Goal: Information Seeking & Learning: Learn about a topic

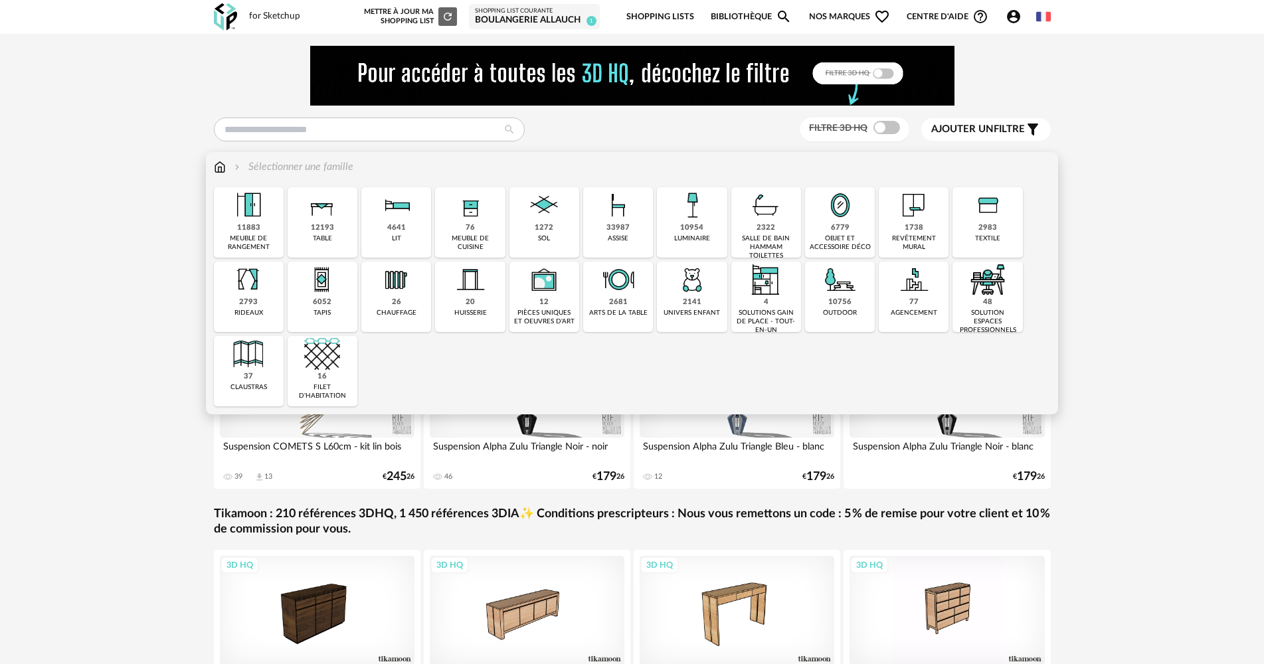
click at [963, 294] on div "48 solution espaces professionnels" at bounding box center [987, 297] width 70 height 70
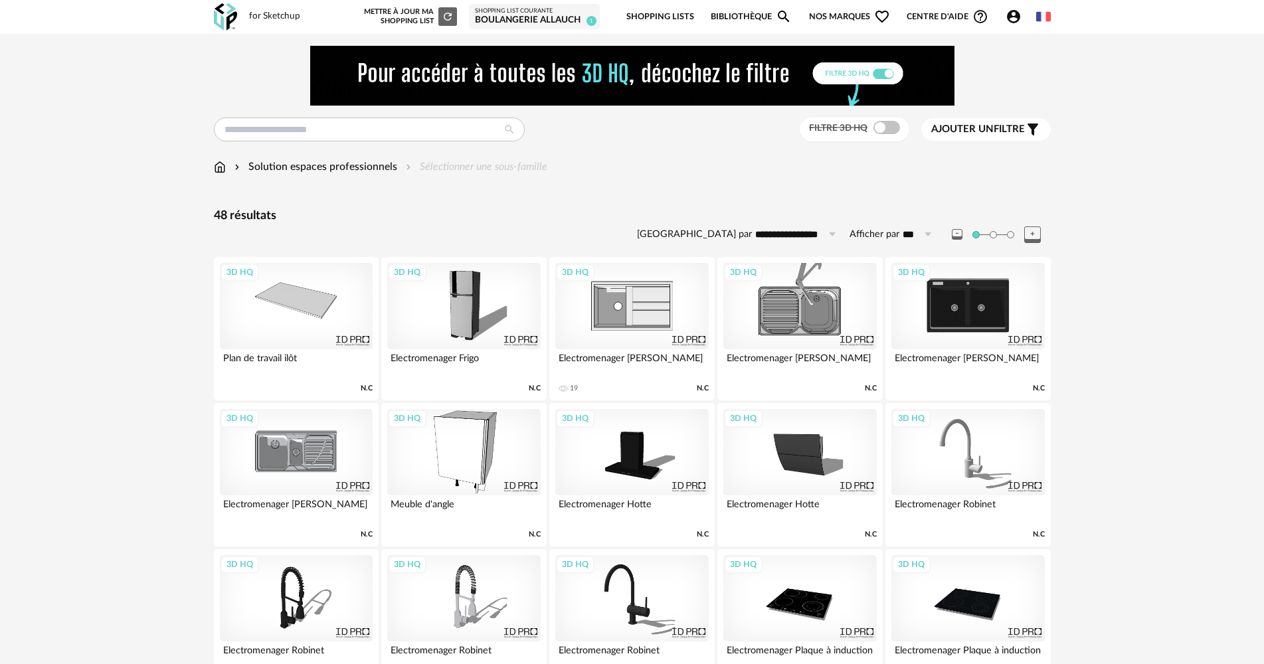
click at [219, 168] on img at bounding box center [220, 166] width 12 height 15
click at [242, 123] on input "text" at bounding box center [369, 130] width 311 height 24
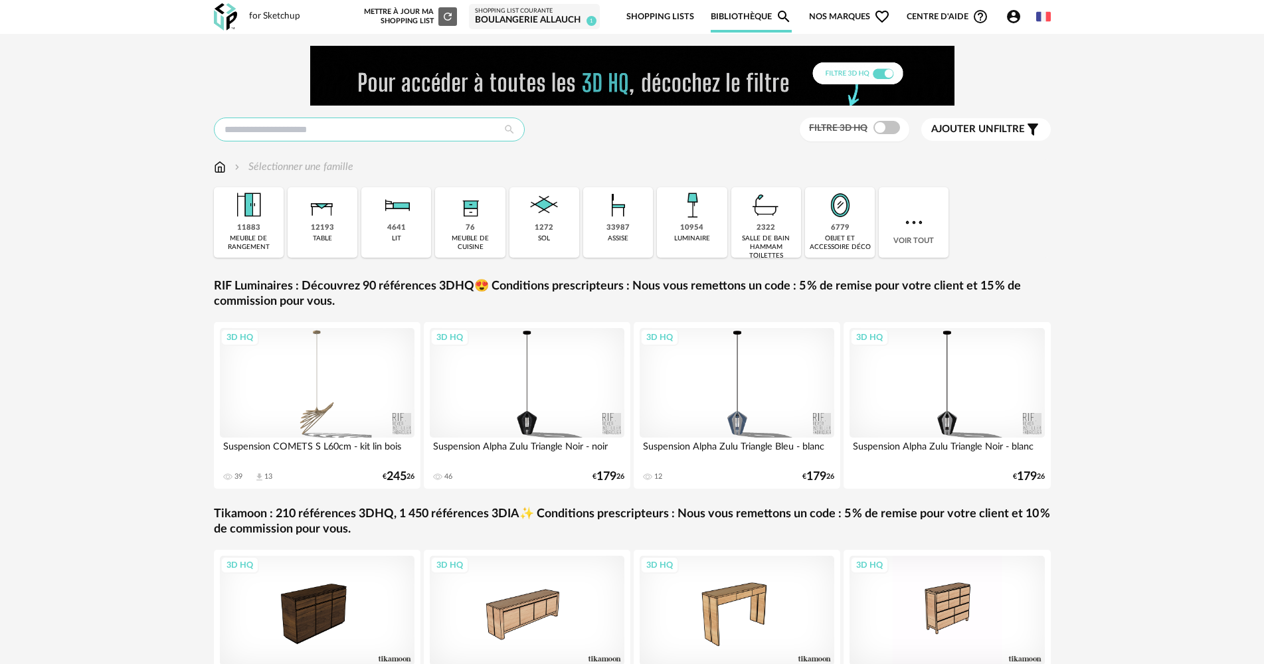
click at [242, 123] on input "text" at bounding box center [369, 130] width 311 height 24
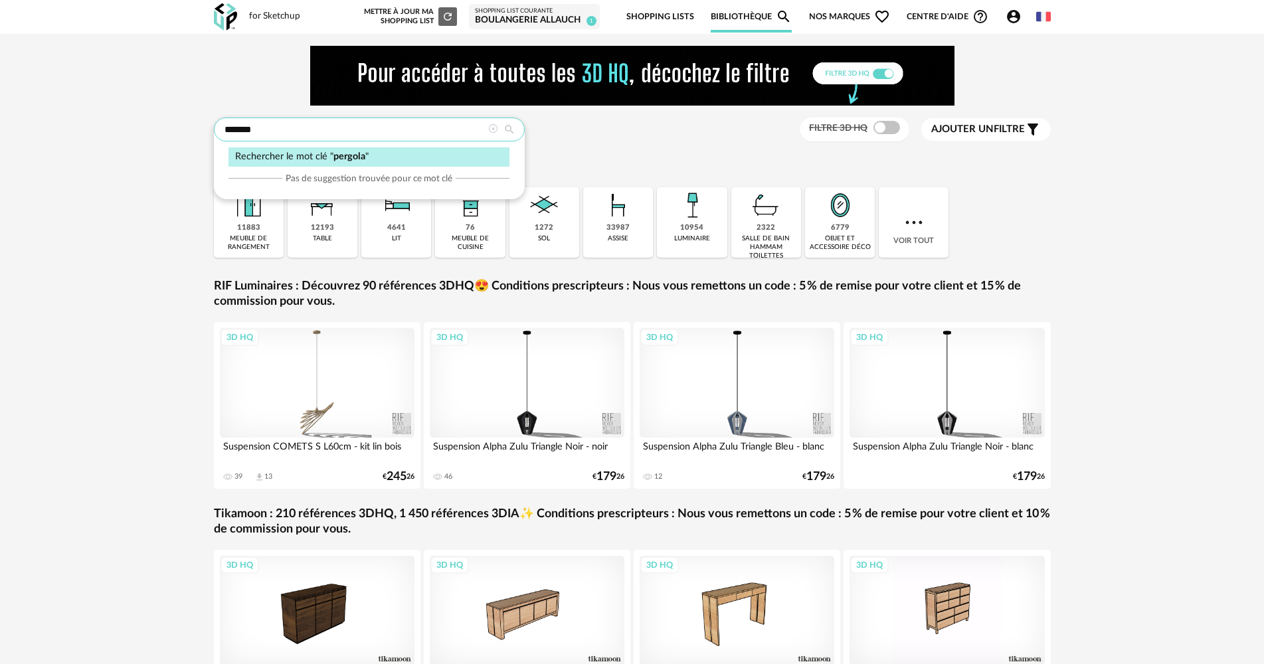
type input "*******"
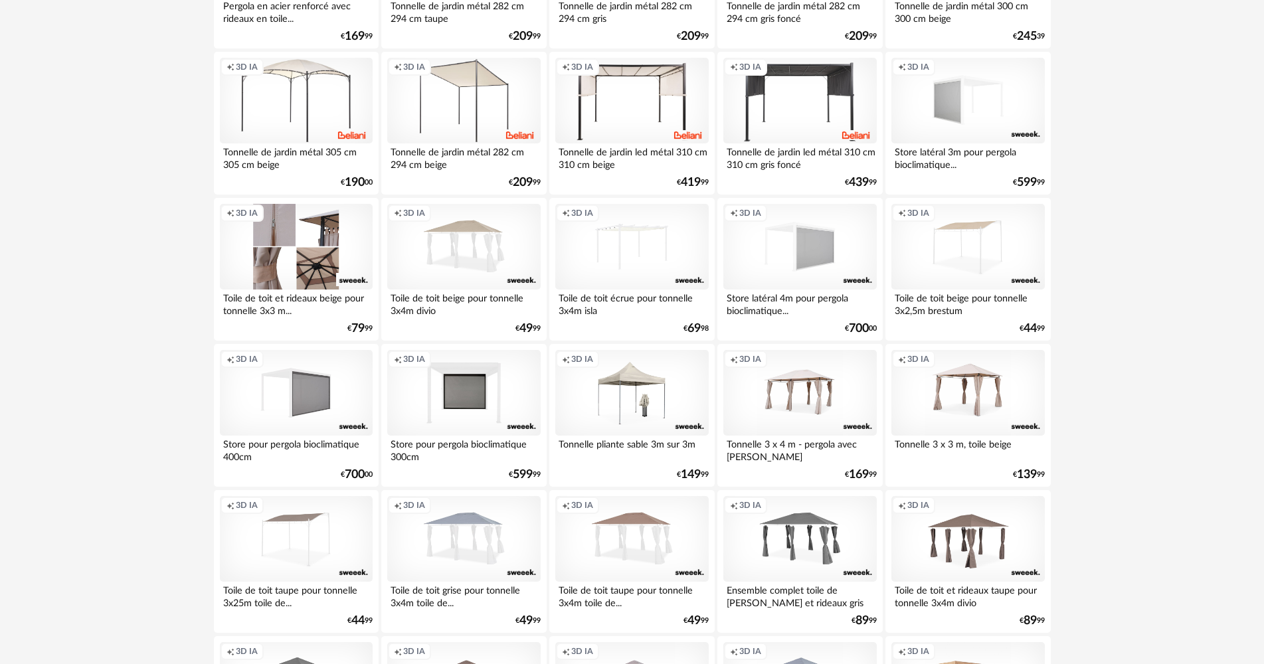
scroll to position [531, 0]
